Goal: Find specific page/section: Find specific page/section

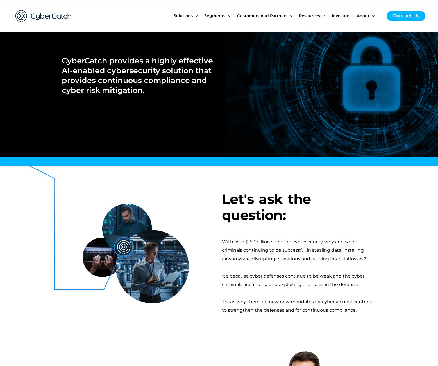
scroll to position [29, 0]
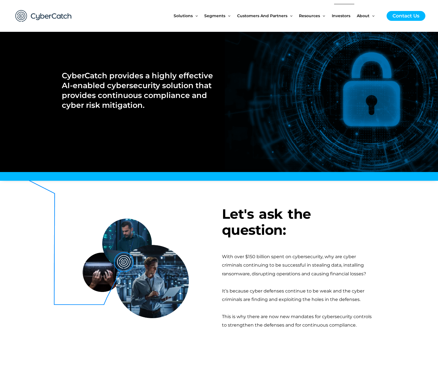
click at [343, 17] on span "Investors" at bounding box center [341, 16] width 19 height 24
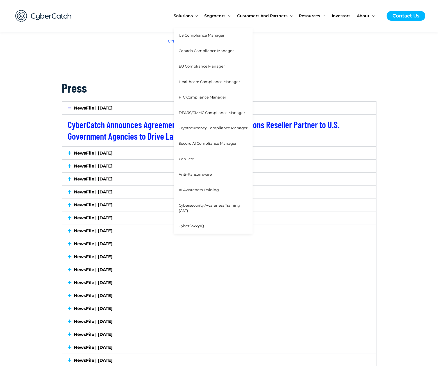
scroll to position [1100, 0]
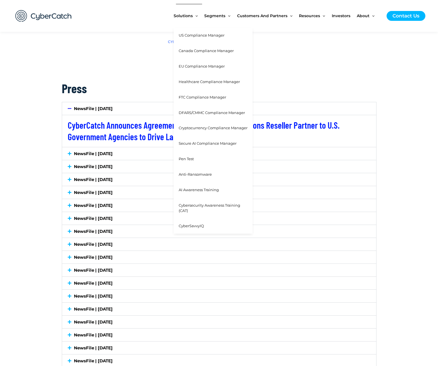
click at [197, 82] on span "Healthcare Compliance Manager" at bounding box center [209, 81] width 61 height 5
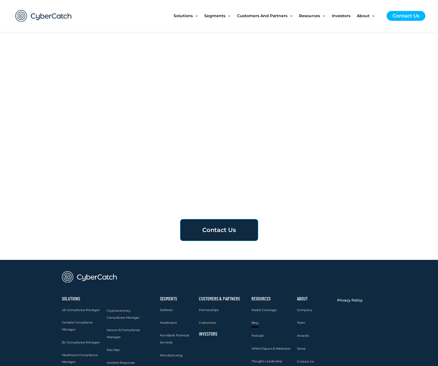
scroll to position [1860, 0]
